Goal: Navigation & Orientation: Find specific page/section

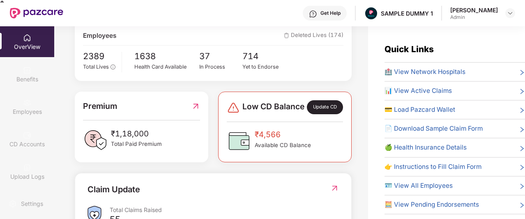
scroll to position [151, 0]
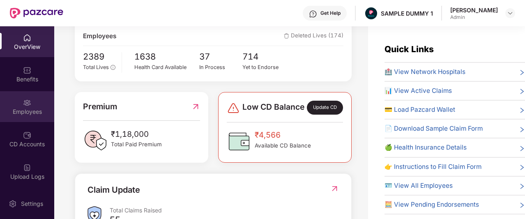
click at [28, 107] on div "Employees" at bounding box center [27, 106] width 54 height 31
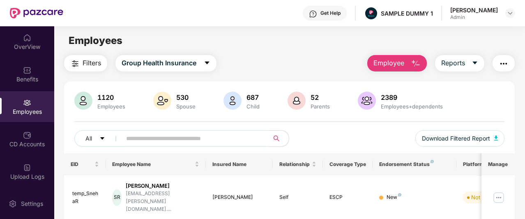
click at [388, 59] on span "Employee" at bounding box center [388, 63] width 31 height 10
click at [337, 54] on main "Employees Filters Group Health Insurance Employee Reports 1120 Employees 530 Sp…" at bounding box center [289, 135] width 470 height 219
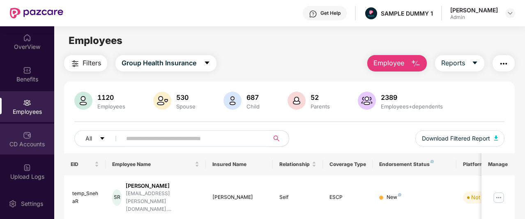
scroll to position [195, 0]
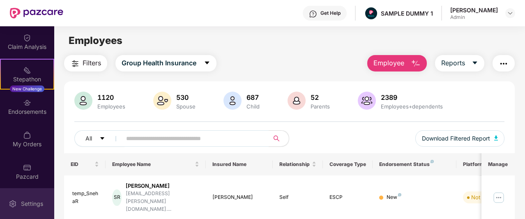
click at [34, 197] on div "Settings" at bounding box center [27, 203] width 54 height 31
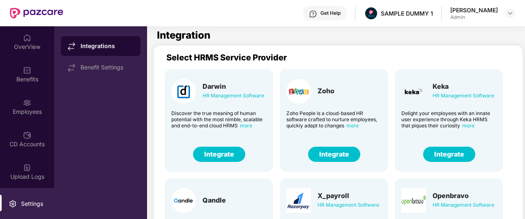
scroll to position [15, 0]
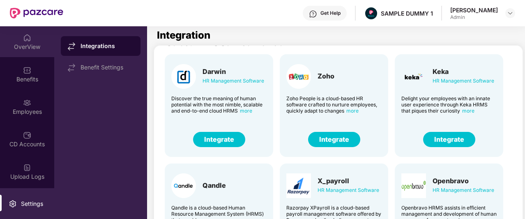
click at [19, 50] on div "OverView" at bounding box center [27, 47] width 54 height 8
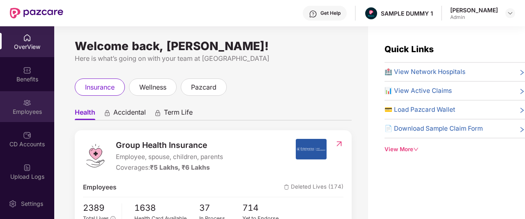
click at [32, 106] on div "Employees" at bounding box center [27, 106] width 54 height 31
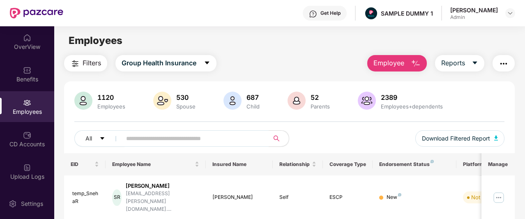
click at [385, 65] on span "Employee" at bounding box center [388, 63] width 31 height 10
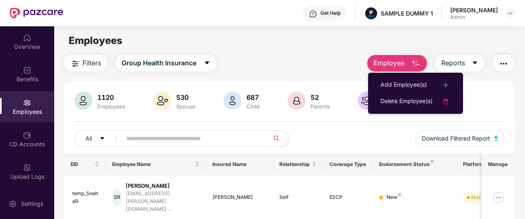
click at [356, 66] on div "Filters Group Health Insurance Employee Reports" at bounding box center [289, 63] width 450 height 16
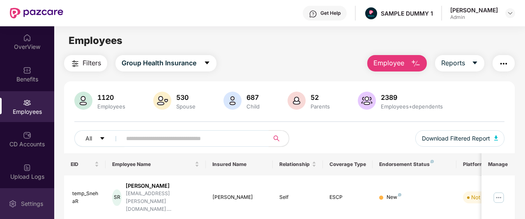
click at [20, 200] on div "Settings" at bounding box center [31, 204] width 27 height 8
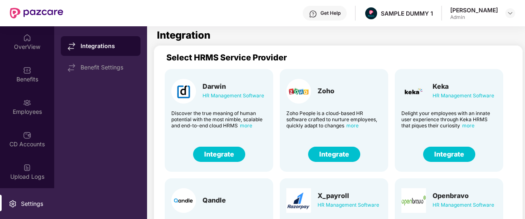
scroll to position [38, 0]
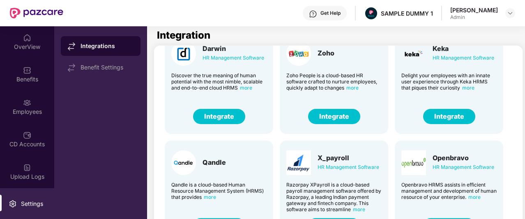
click at [444, 122] on button "Integrate" at bounding box center [449, 116] width 52 height 15
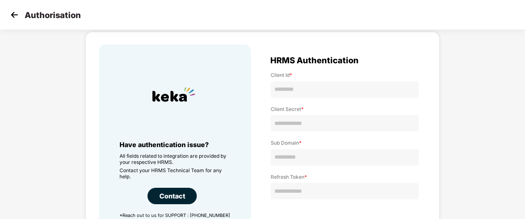
scroll to position [27, 0]
click at [13, 15] on img at bounding box center [14, 15] width 12 height 12
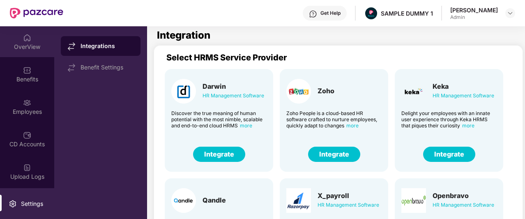
click at [18, 45] on div "OverView" at bounding box center [27, 47] width 54 height 8
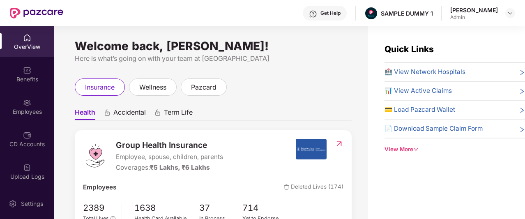
click at [344, 17] on div "Get Help" at bounding box center [325, 13] width 44 height 15
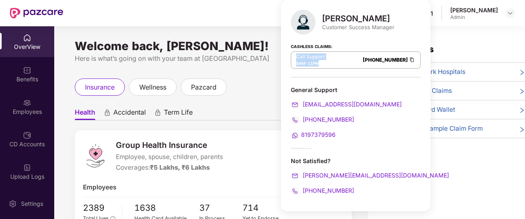
drag, startPoint x: 295, startPoint y: 55, endPoint x: 328, endPoint y: 65, distance: 34.7
click at [328, 65] on div "Call Support 8AM - 11PM 080-3783-5420" at bounding box center [356, 59] width 130 height 17
click at [366, 73] on div "Cashless Claims: Call Support 8AM - 11PM 080-3783-5420" at bounding box center [356, 57] width 130 height 41
